Goal: Task Accomplishment & Management: Manage account settings

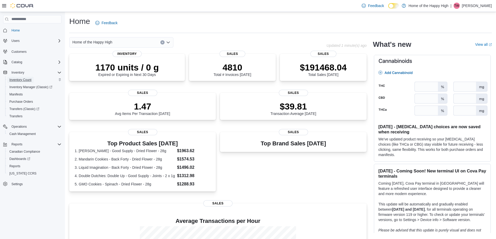
click at [23, 77] on span "Inventory Count" at bounding box center [20, 80] width 22 height 6
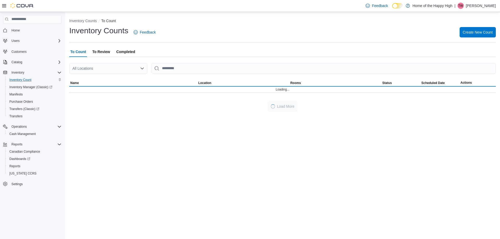
click at [488, 3] on p "[PERSON_NAME]" at bounding box center [481, 6] width 30 height 6
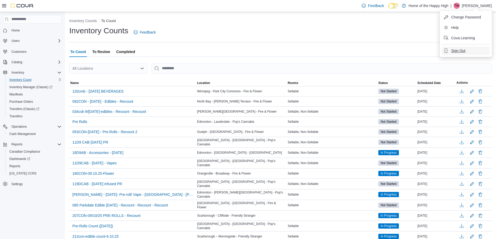
click at [450, 50] on button "Sign Out" at bounding box center [466, 51] width 48 height 8
